Goal: Information Seeking & Learning: Learn about a topic

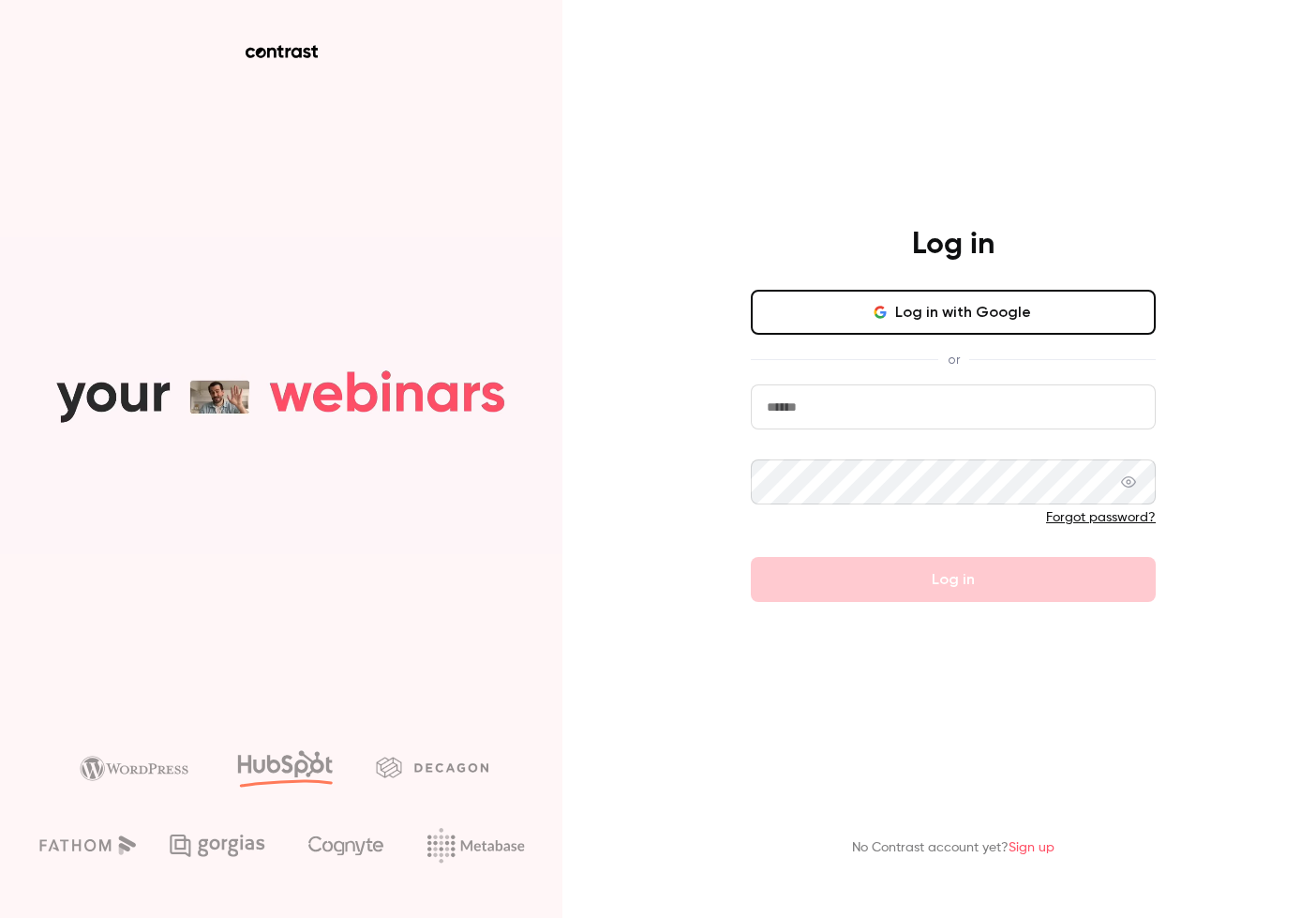
click at [908, 318] on button "Log in with Google" at bounding box center [954, 312] width 405 height 45
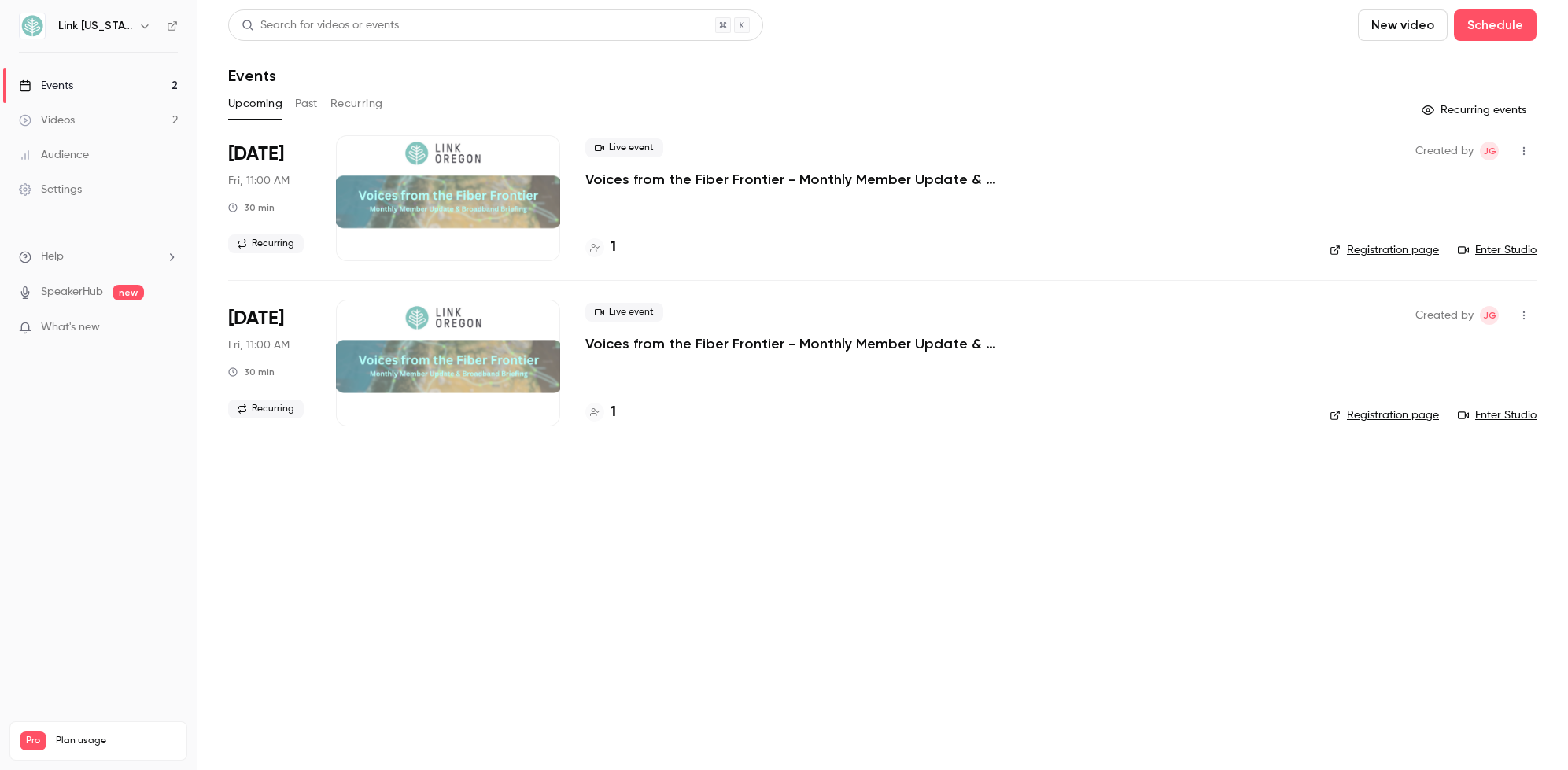
click at [310, 101] on button "Past" at bounding box center [306, 103] width 23 height 25
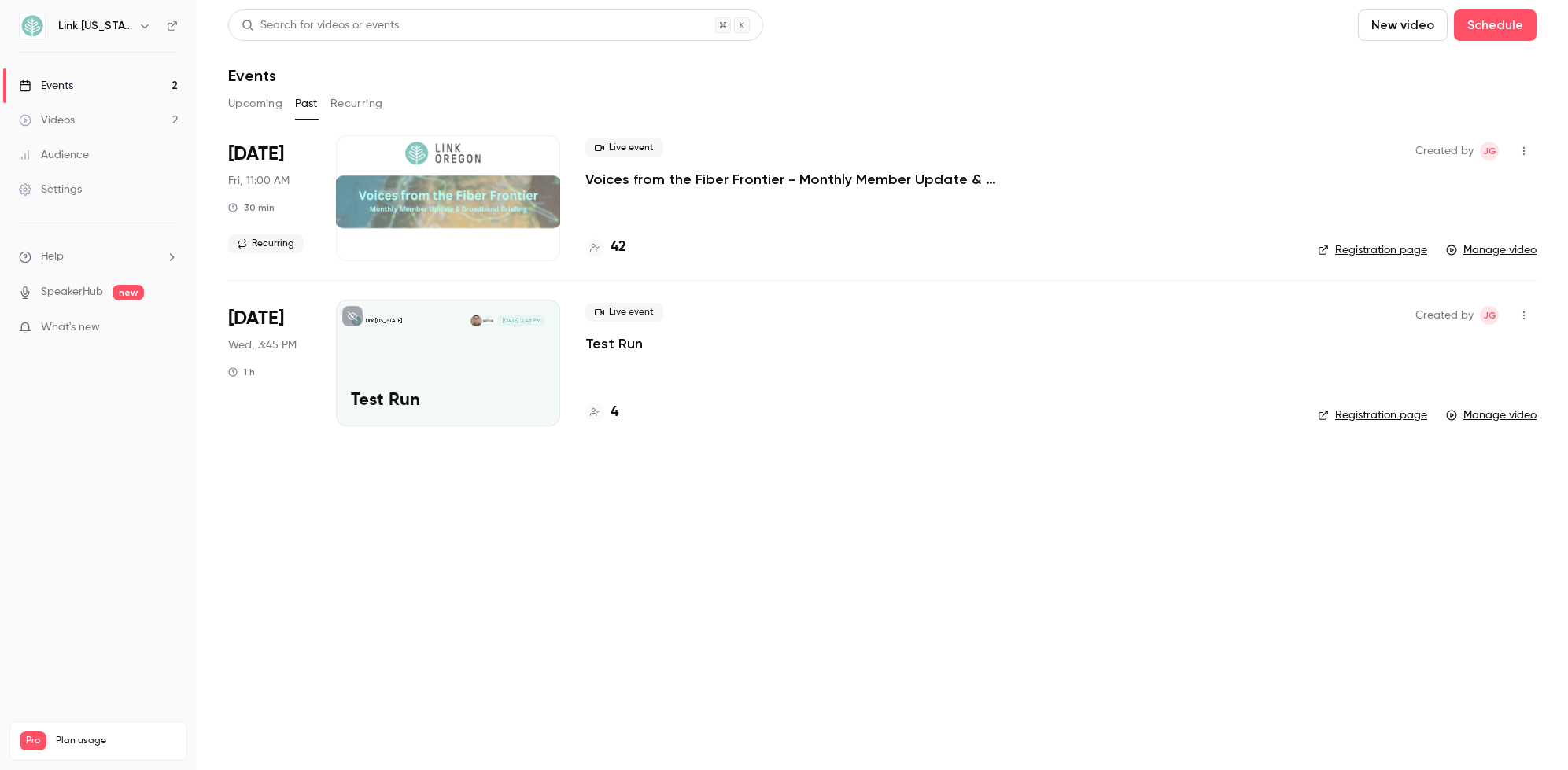
click at [840, 177] on p "Voices from the Fiber Frontier - Monthly Member Update & Broadband Briefing" at bounding box center [821, 179] width 472 height 19
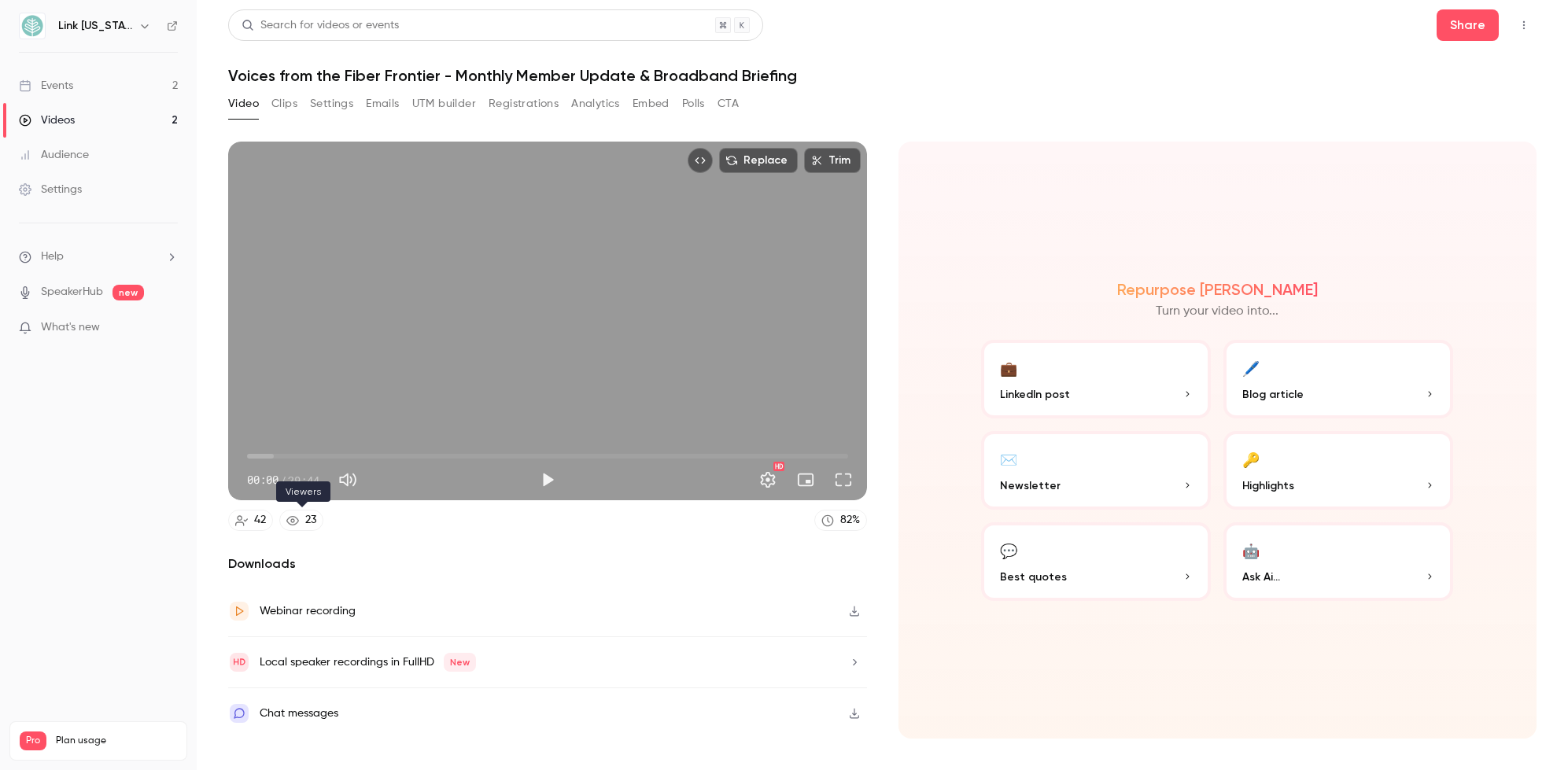
click at [301, 522] on link "23" at bounding box center [301, 520] width 44 height 21
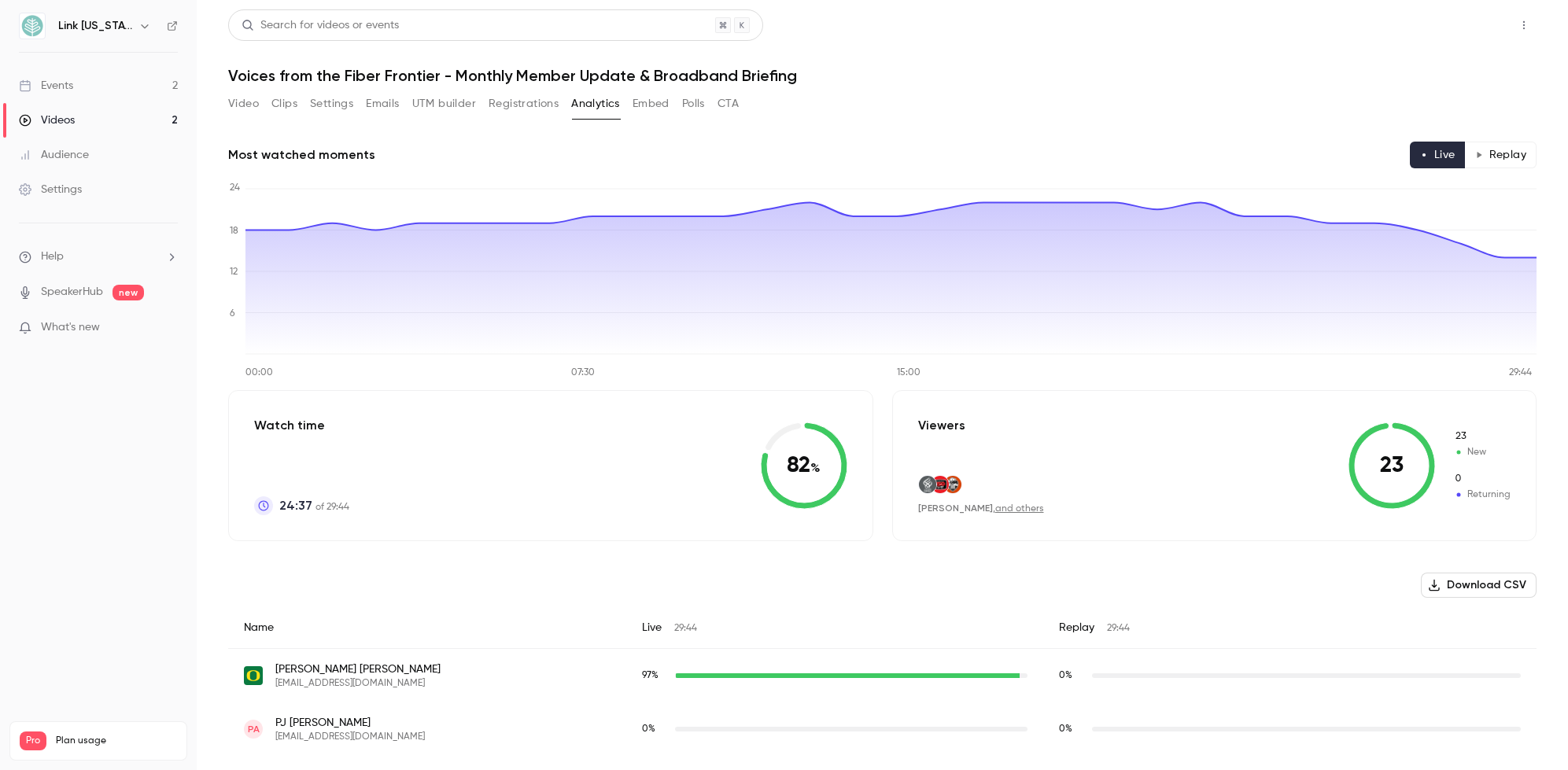
click at [1103, 27] on button "Share" at bounding box center [1467, 25] width 62 height 32
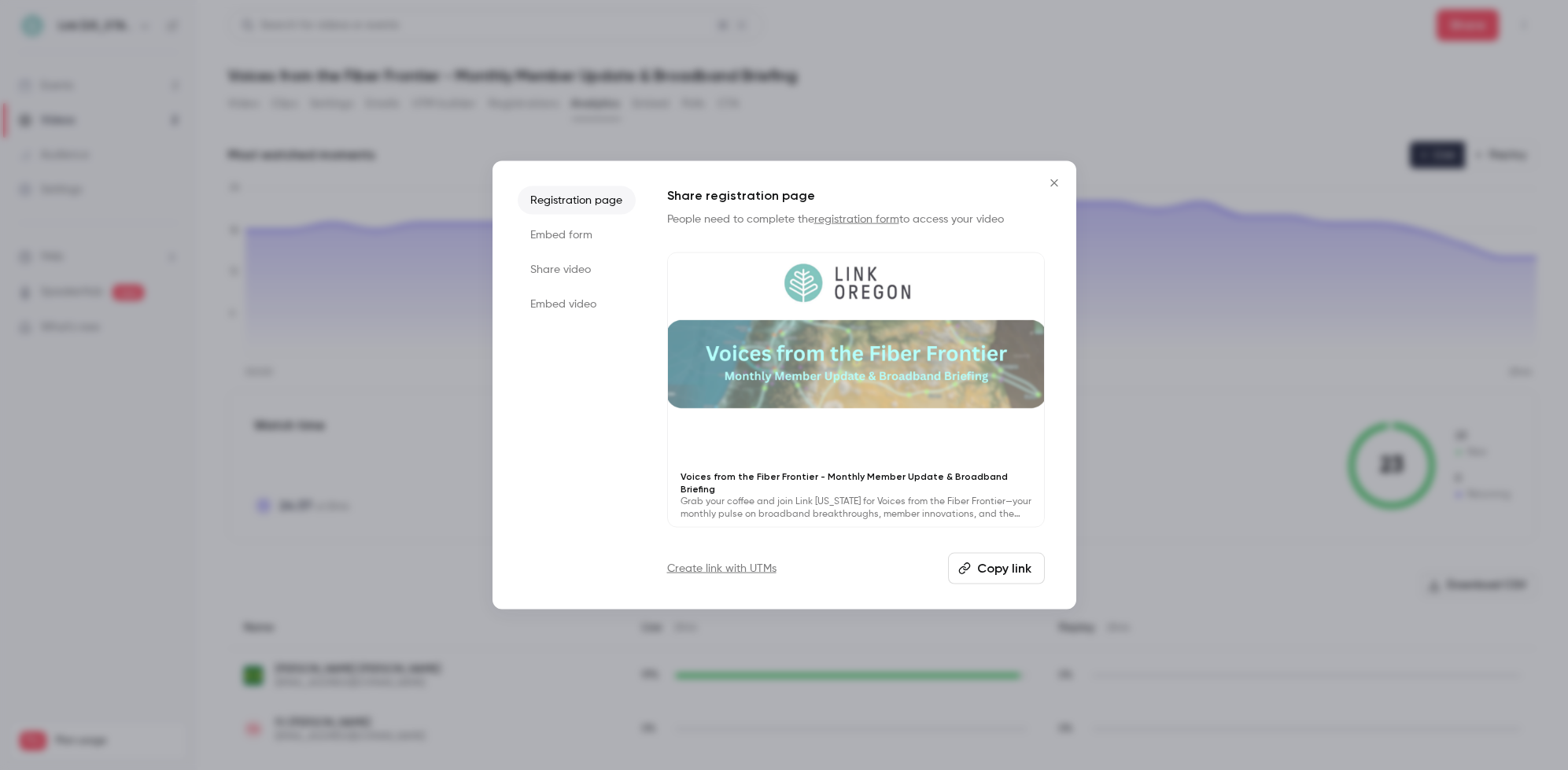
click at [1053, 185] on icon "Close" at bounding box center [1053, 183] width 19 height 13
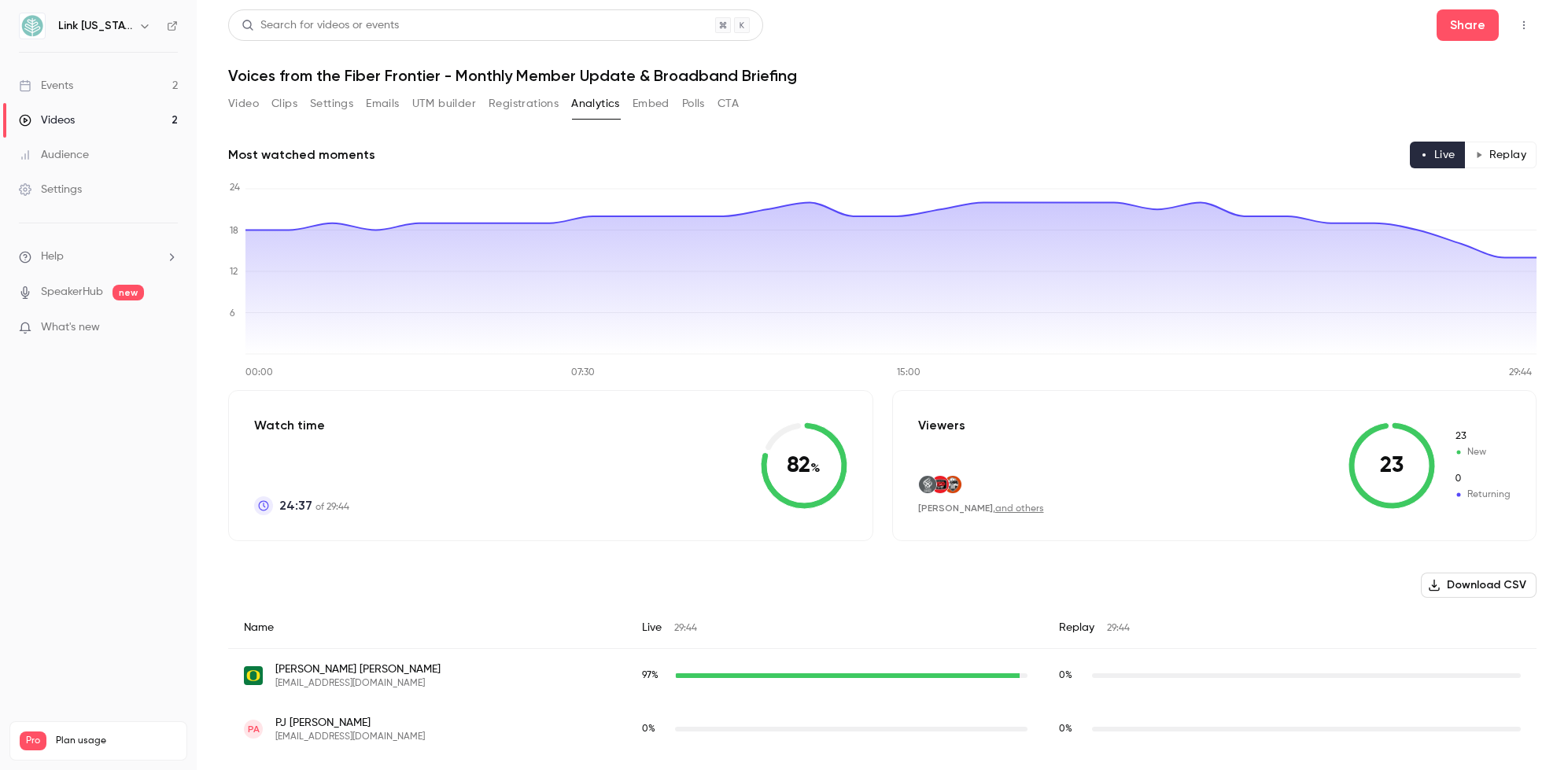
click at [1103, 581] on button "Download CSV" at bounding box center [1478, 585] width 116 height 25
click at [690, 105] on button "Polls" at bounding box center [693, 103] width 23 height 25
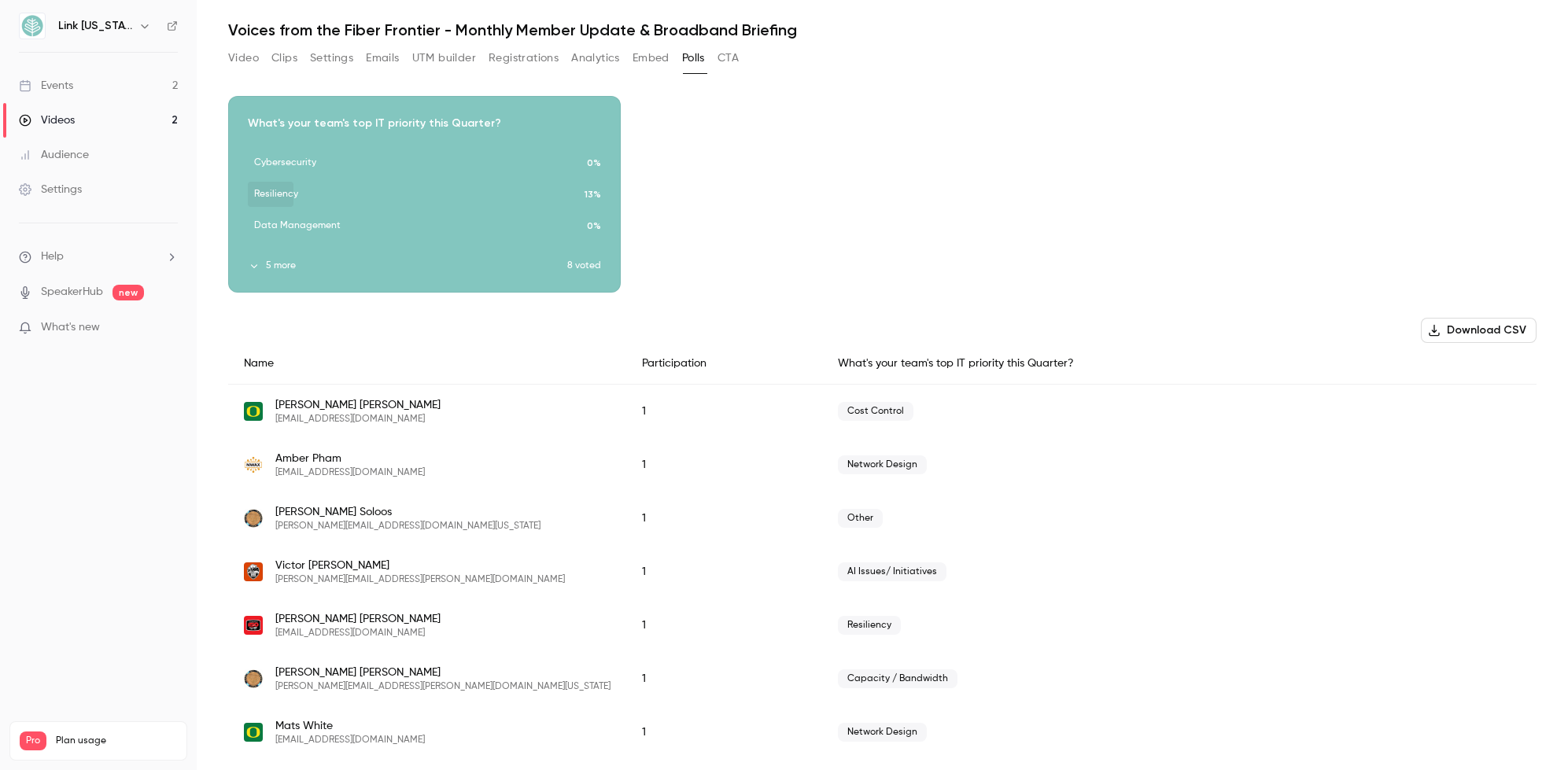
scroll to position [113, 0]
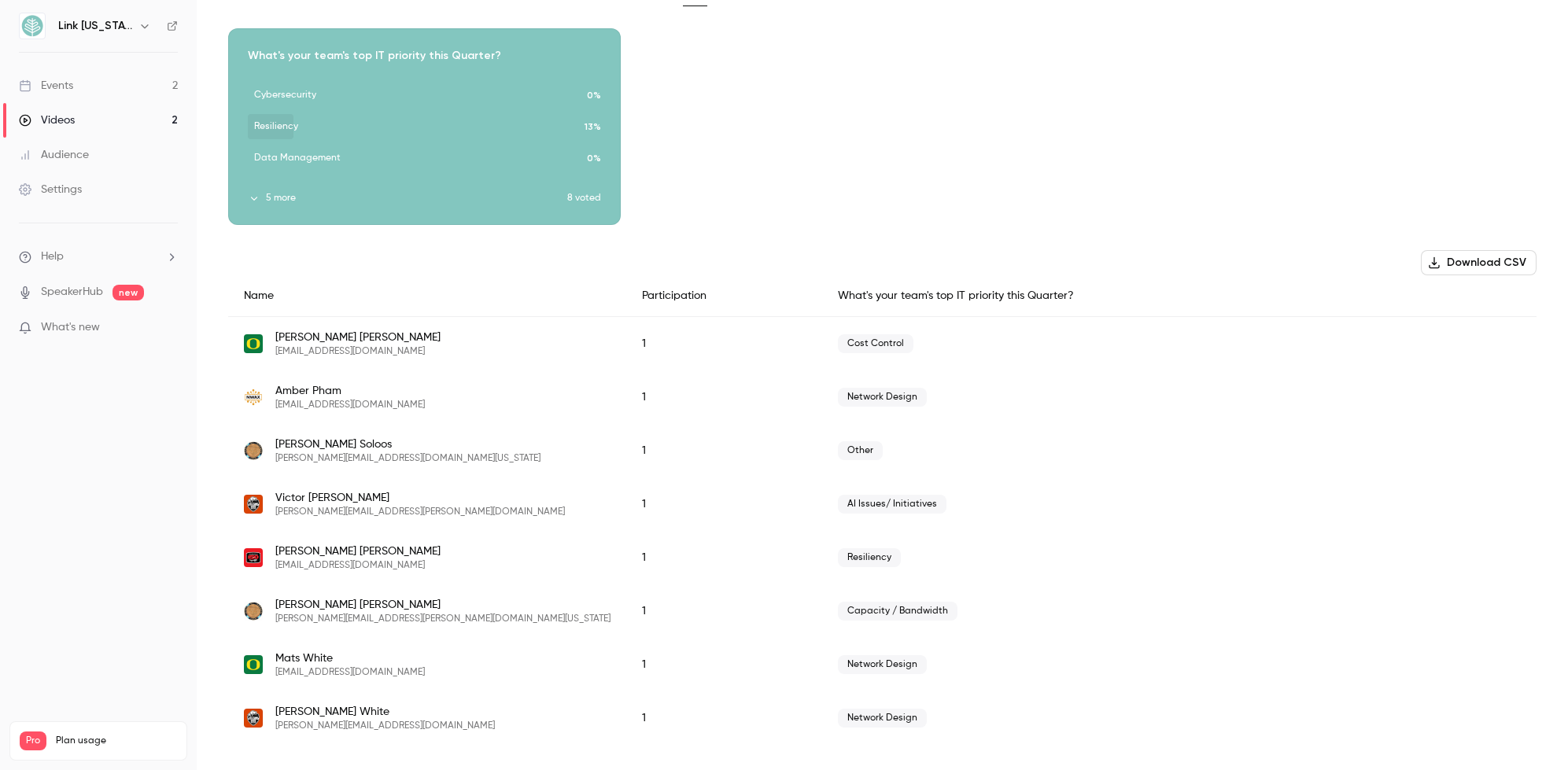
click at [1053, 218] on div "Download image What's your team's top IT priority this Quarter? Cybersecurity 0…" at bounding box center [882, 126] width 1309 height 196
click at [266, 200] on button "5 more" at bounding box center [407, 199] width 319 height 15
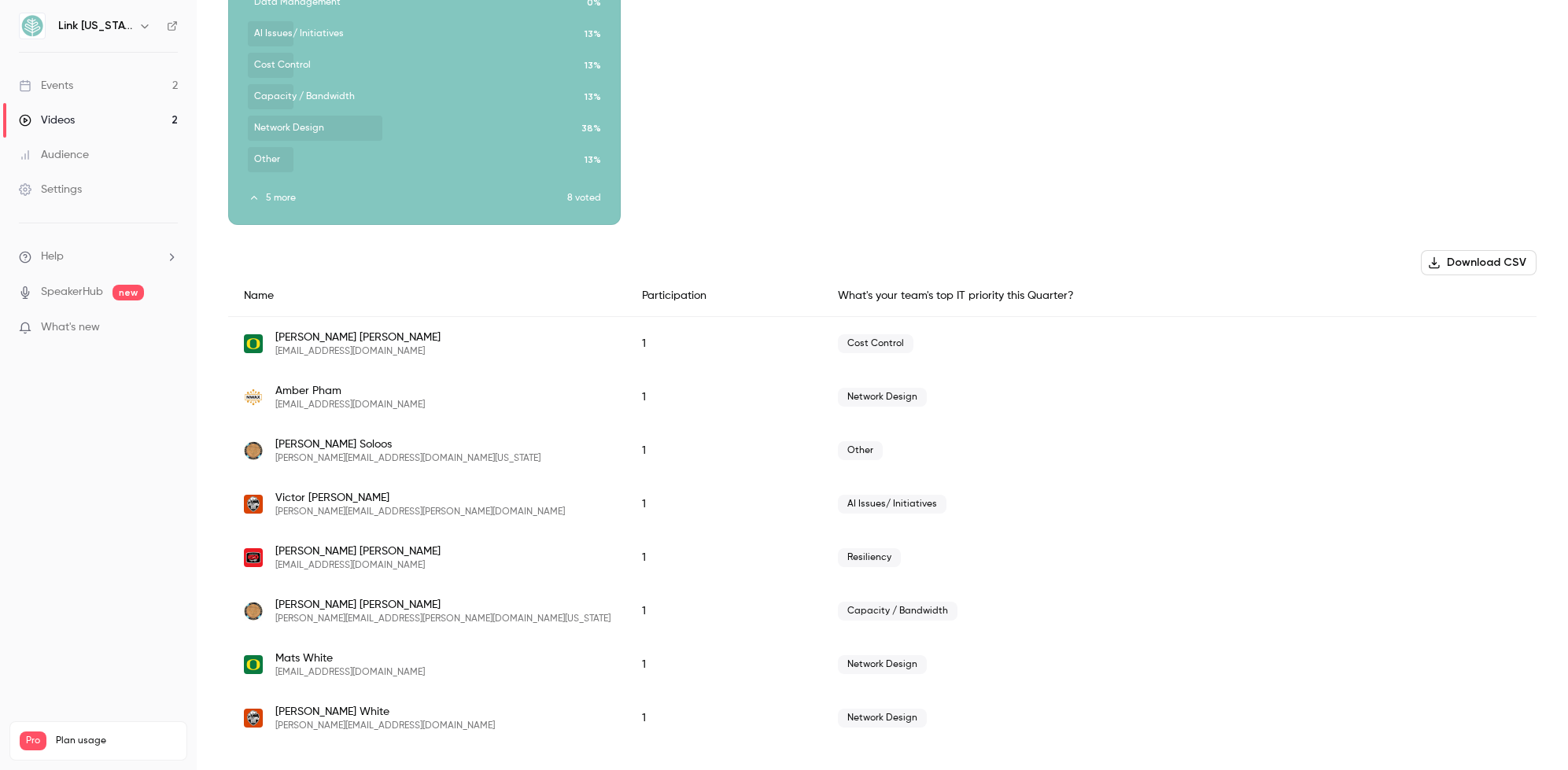
scroll to position [0, 0]
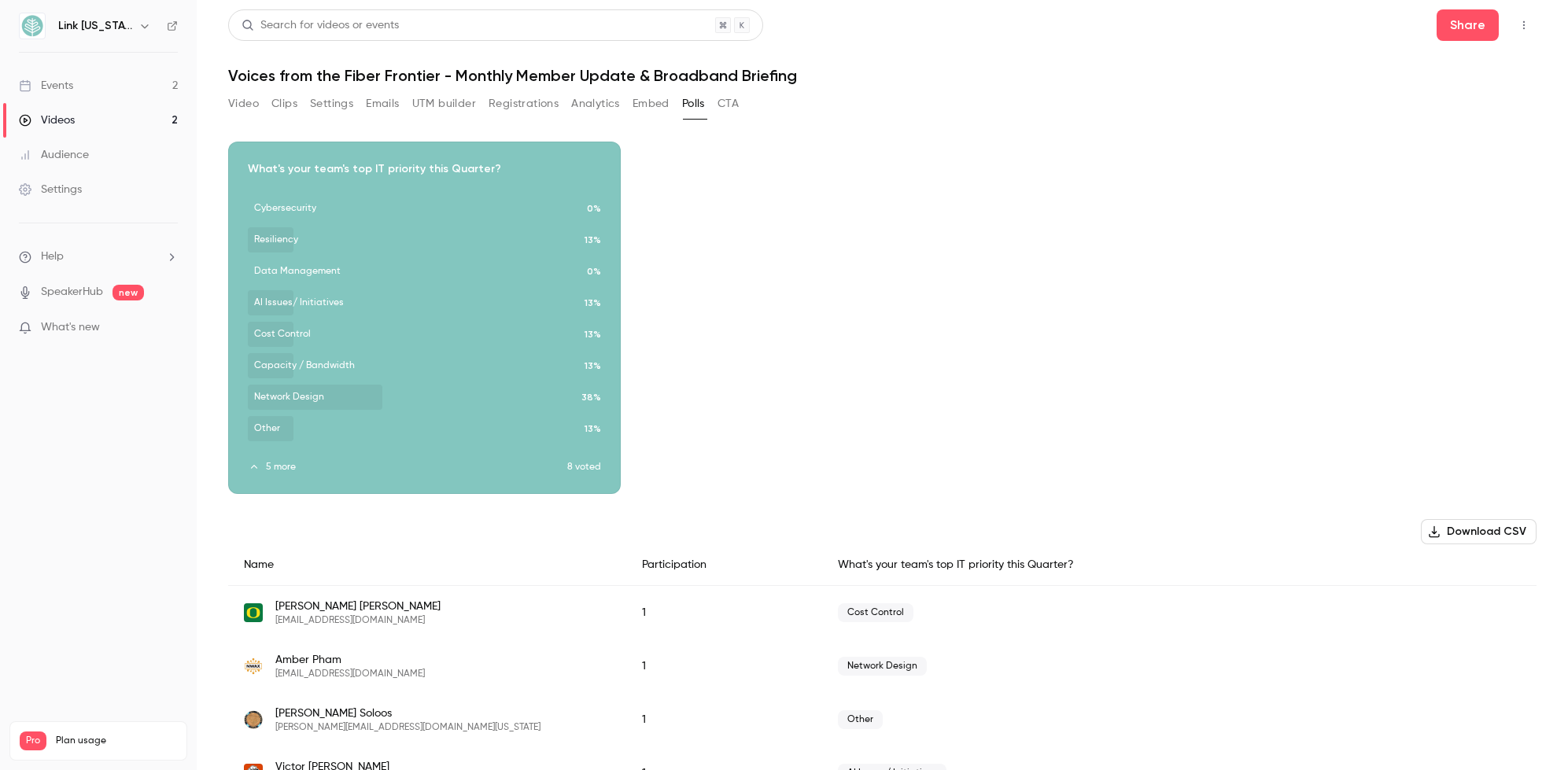
click at [526, 102] on button "Registrations" at bounding box center [523, 103] width 70 height 25
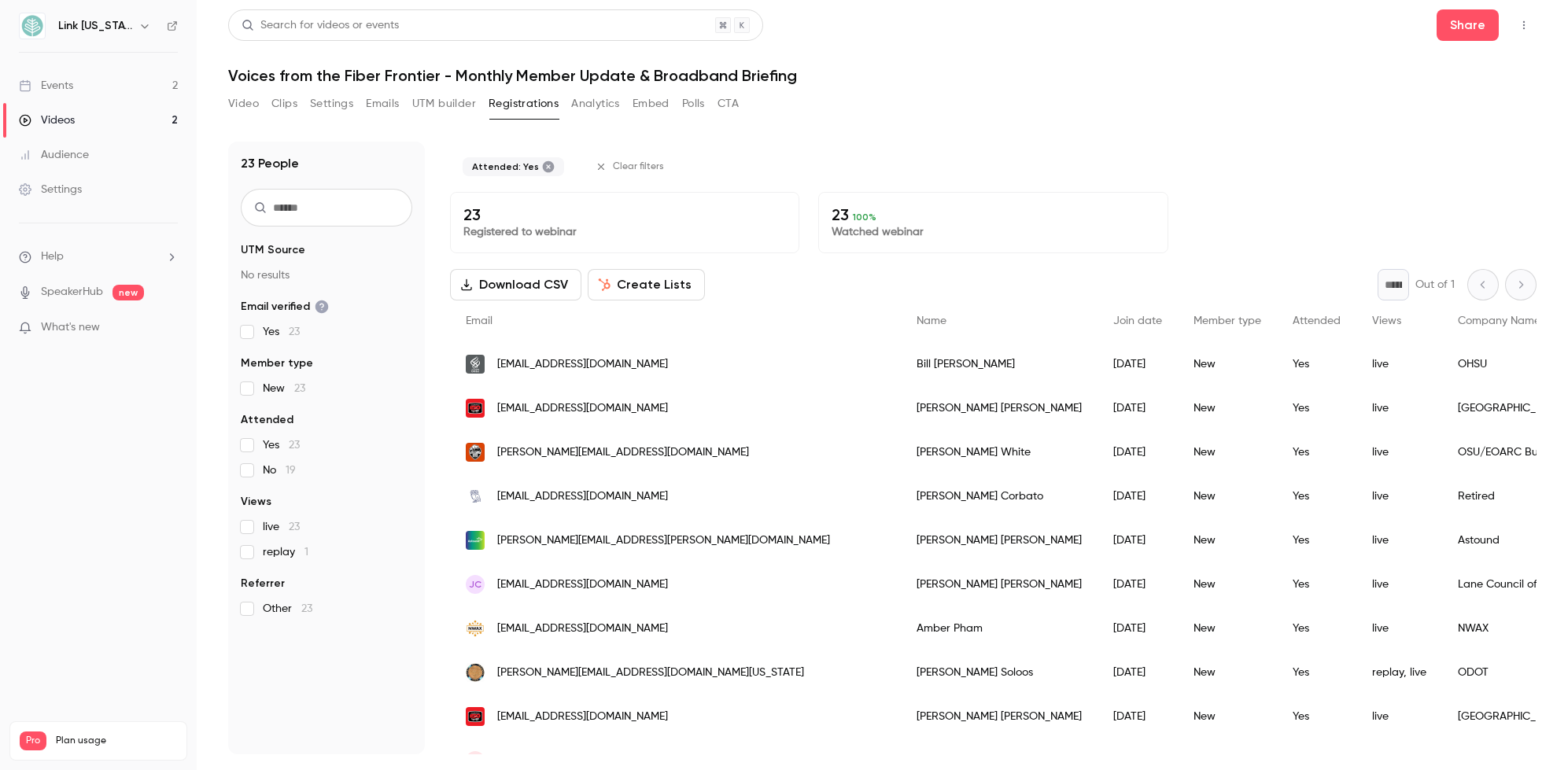
click at [504, 286] on button "Download CSV" at bounding box center [516, 284] width 132 height 32
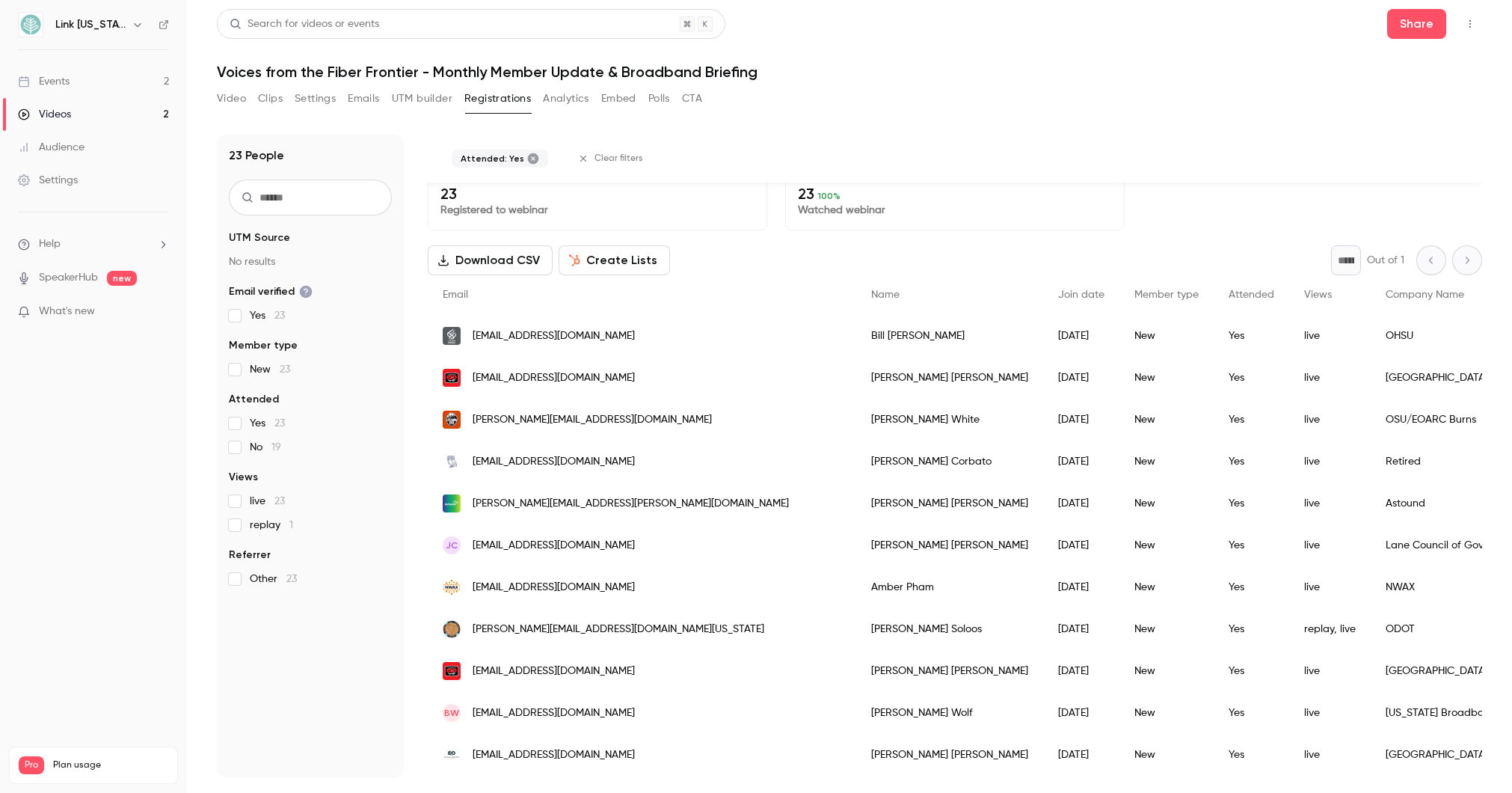
scroll to position [7, 0]
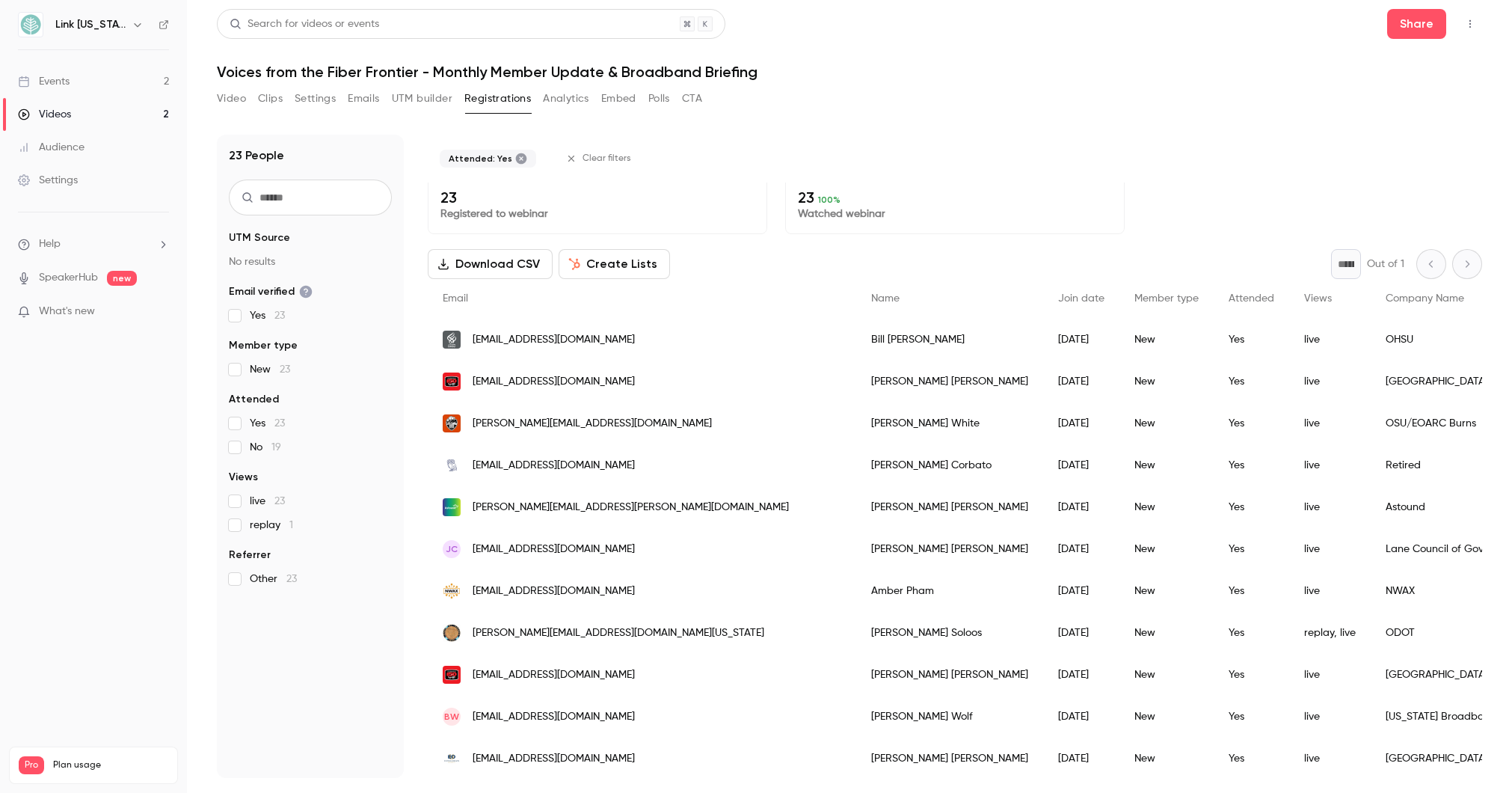
click at [516, 157] on icon at bounding box center [522, 159] width 12 height 12
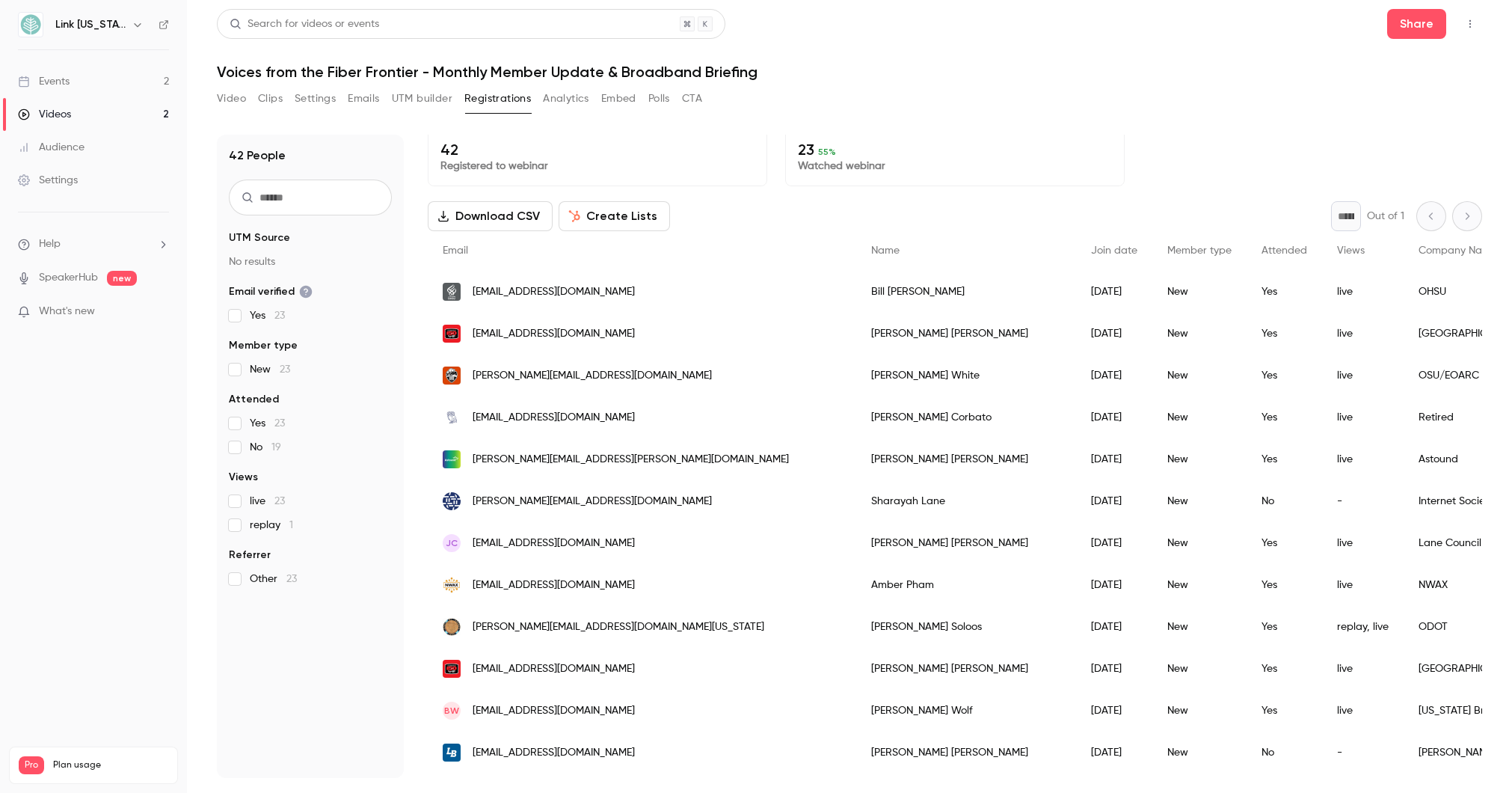
scroll to position [0, 0]
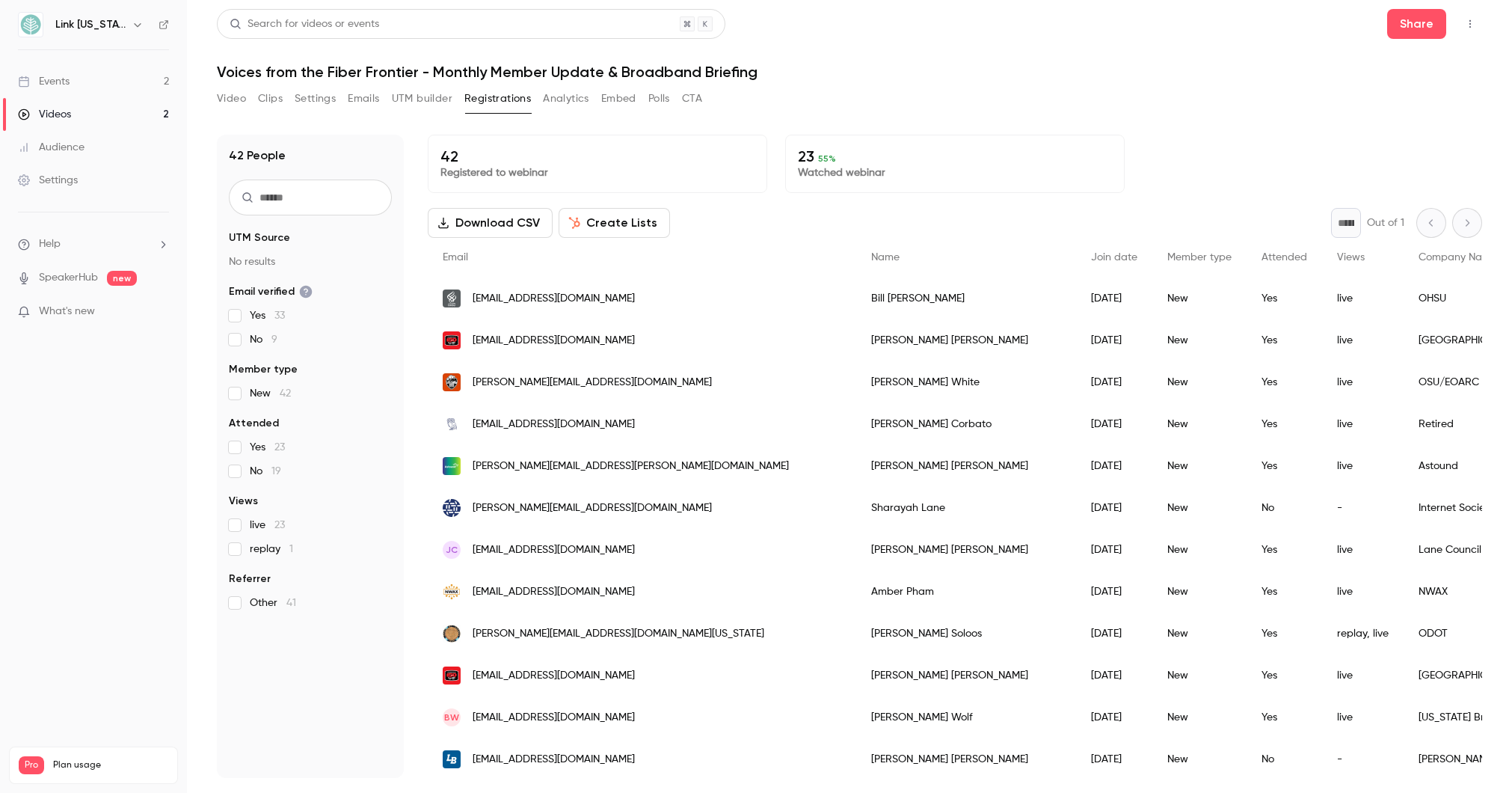
click at [872, 171] on p "Watched webinar" at bounding box center [954, 172] width 314 height 15
click at [810, 155] on p "23 55 %" at bounding box center [954, 156] width 314 height 18
click at [573, 98] on button "Analytics" at bounding box center [566, 98] width 46 height 24
